Goal: Transaction & Acquisition: Purchase product/service

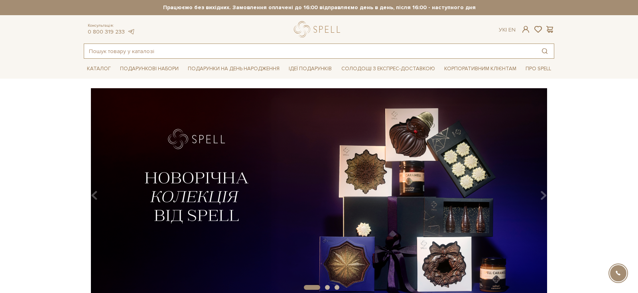
click at [198, 48] on input "text" at bounding box center [310, 51] width 452 height 14
type input "печиво"
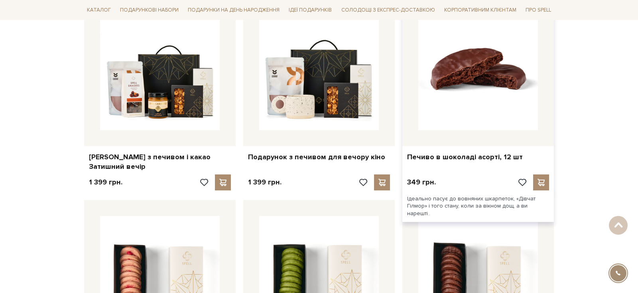
scroll to position [163, 0]
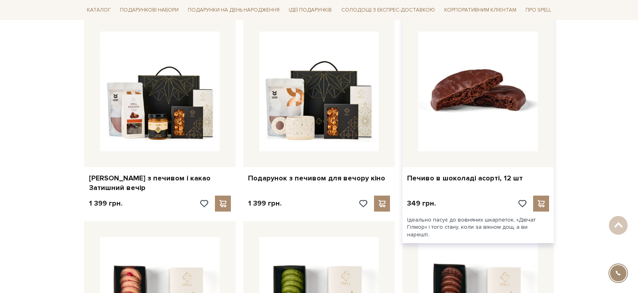
click at [454, 77] on img at bounding box center [479, 92] width 120 height 120
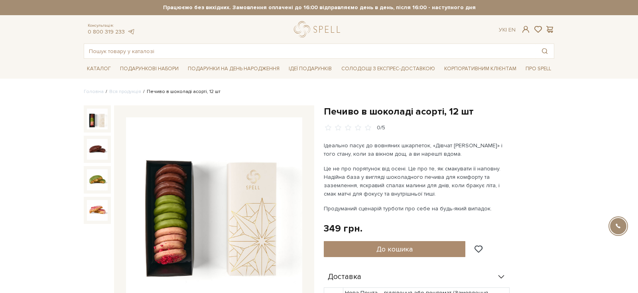
click at [127, 91] on link "Вся продукція" at bounding box center [125, 92] width 32 height 6
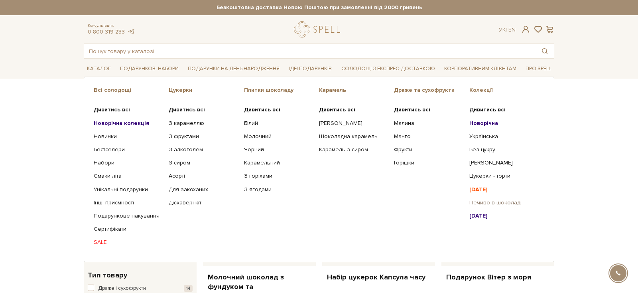
click at [482, 200] on link "Печиво в шоколаді" at bounding box center [504, 202] width 69 height 7
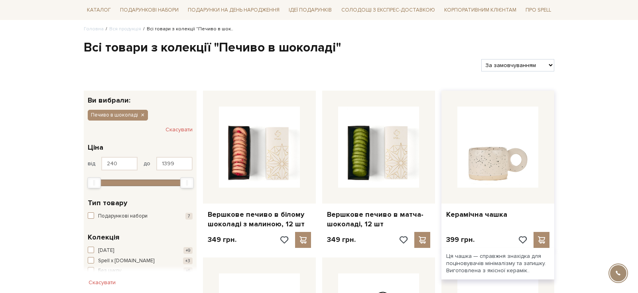
scroll to position [211, 0]
